Goal: Find specific page/section: Find specific page/section

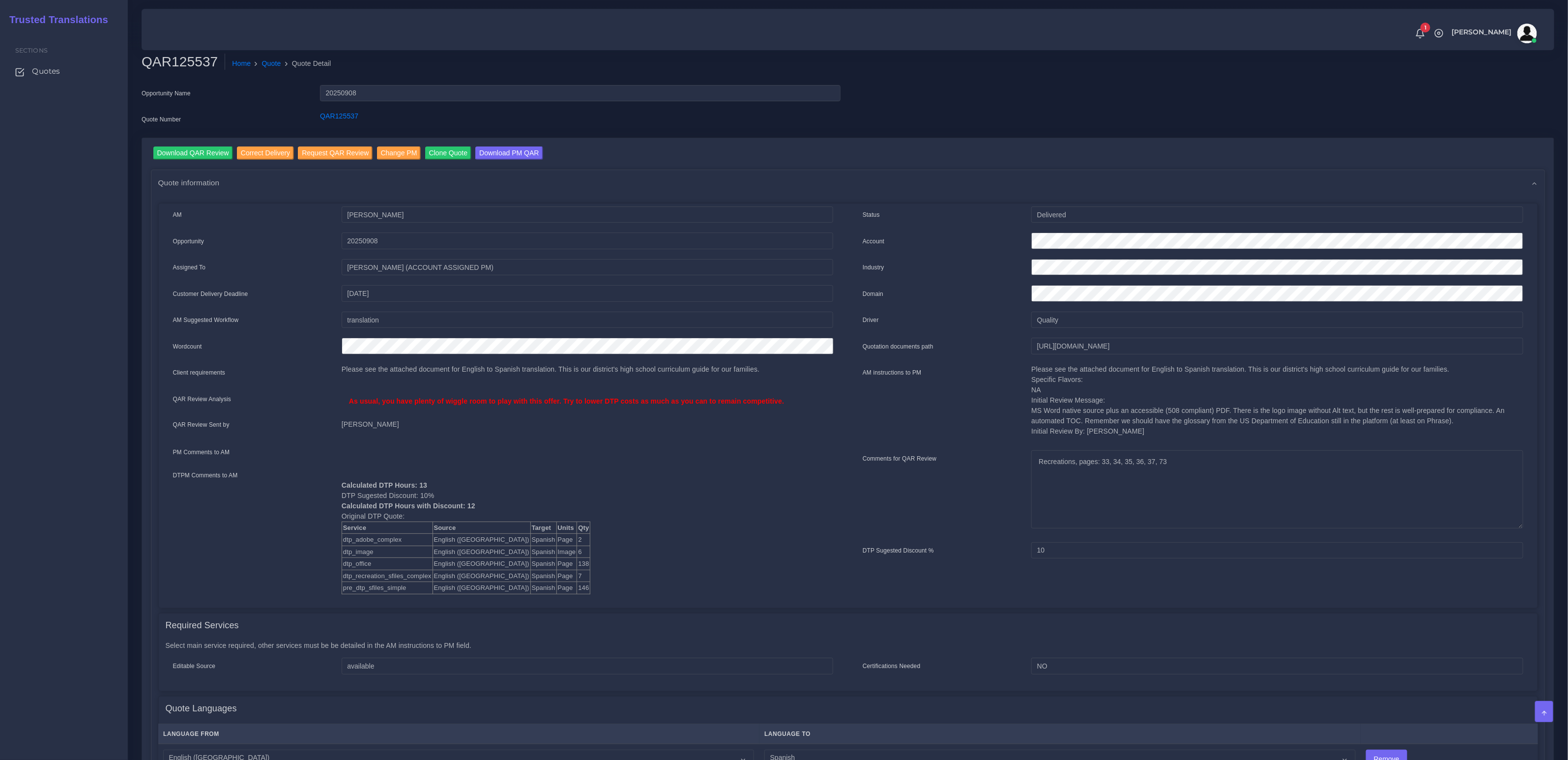
click at [617, 378] on div "Please see the attached document for English to Spanish translation. This is ou…" at bounding box center [587, 373] width 506 height 20
drag, startPoint x: 806, startPoint y: 403, endPoint x: 331, endPoint y: 391, distance: 475.2
click at [331, 391] on div "QAR Review Analysis As usual, you have plenty of wiggle room to play with this …" at bounding box center [503, 401] width 675 height 22
copy p "As usual, you have plenty of wiggle room to play with this offer. Try to lower …"
click at [275, 59] on link "Quote" at bounding box center [271, 63] width 19 height 10
